Goal: Navigation & Orientation: Find specific page/section

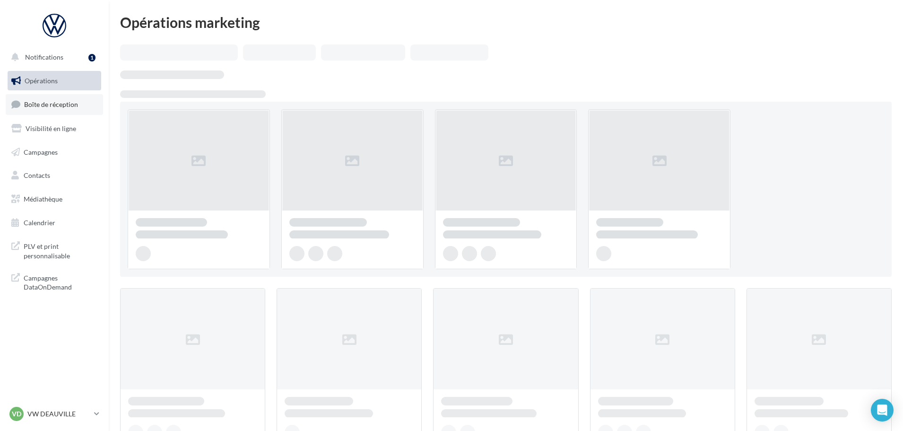
click at [67, 100] on span "Boîte de réception" at bounding box center [51, 104] width 54 height 8
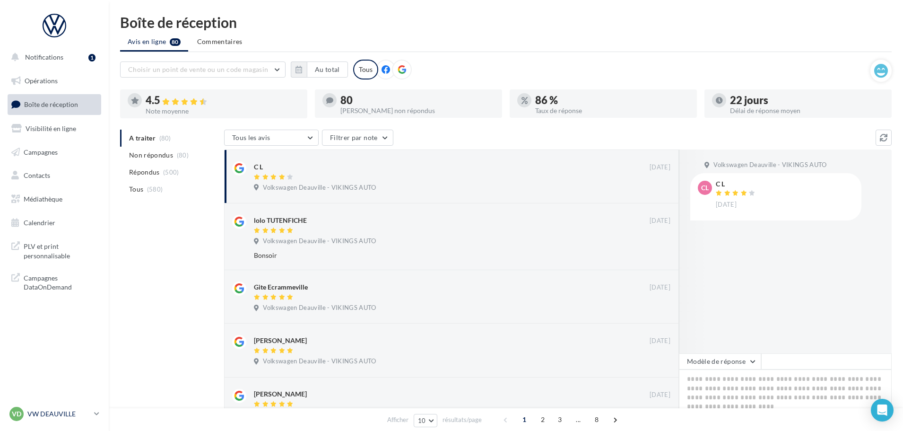
click at [57, 418] on p "VW DEAUVILLE" at bounding box center [58, 413] width 63 height 9
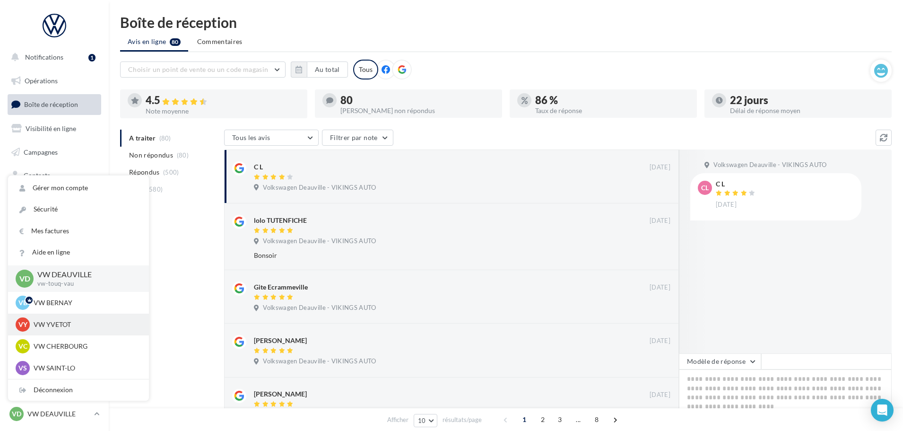
scroll to position [47, 0]
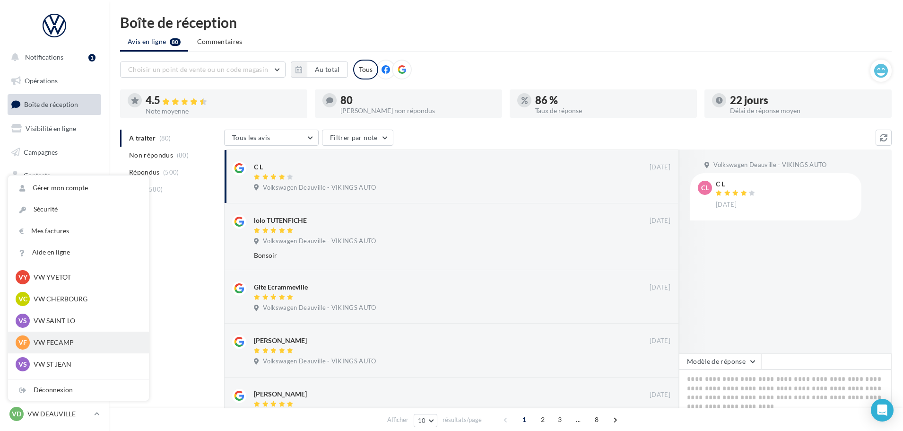
click at [63, 341] on p "VW FECAMP" at bounding box center [86, 342] width 104 height 9
